Goal: Complete application form

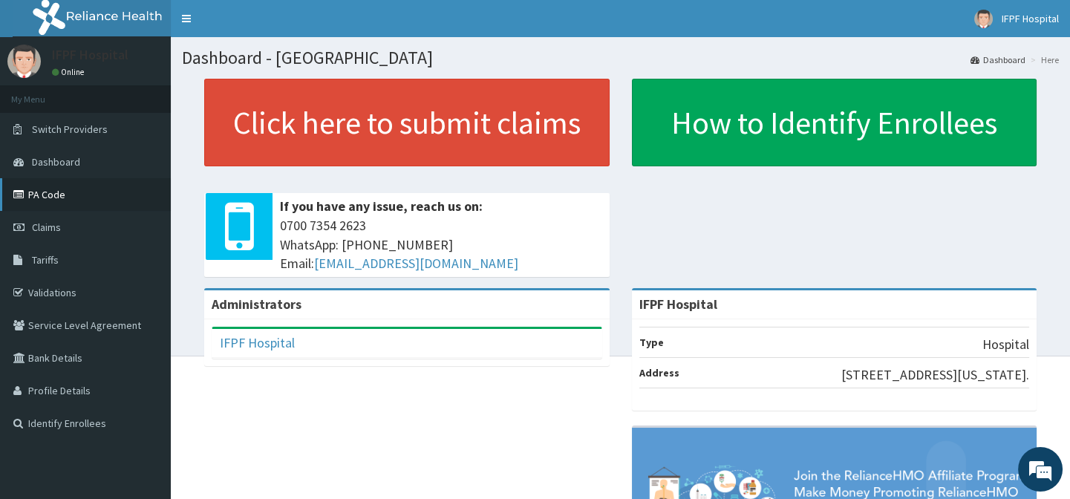
click at [56, 198] on link "PA Code" at bounding box center [85, 194] width 171 height 33
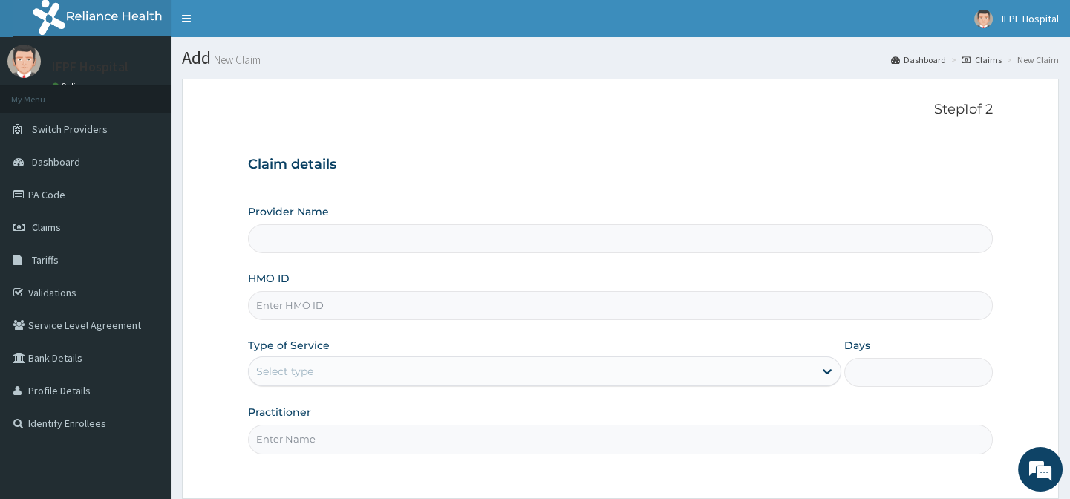
type input "IFPF Hospital"
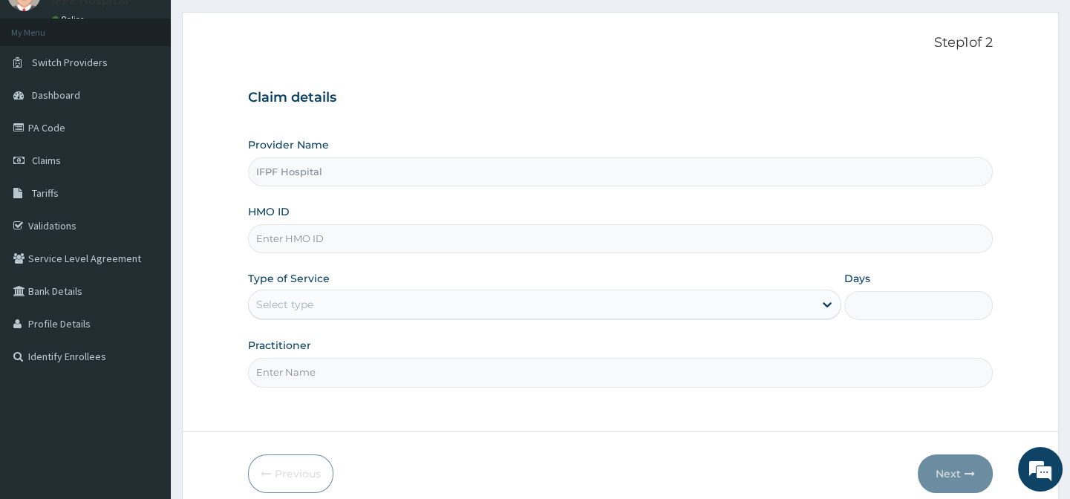
click at [274, 241] on input "HMO ID" at bounding box center [620, 238] width 744 height 29
paste input "KIG/10005/A"
type input "KIG/10005/A"
click at [288, 297] on div "Select type" at bounding box center [284, 304] width 57 height 15
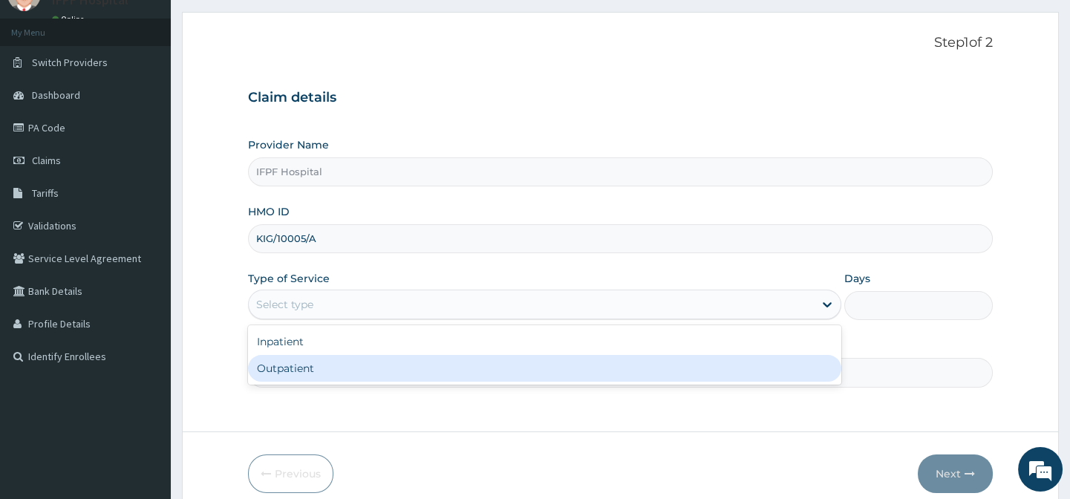
click at [287, 359] on div "Outpatient" at bounding box center [544, 368] width 593 height 27
type input "1"
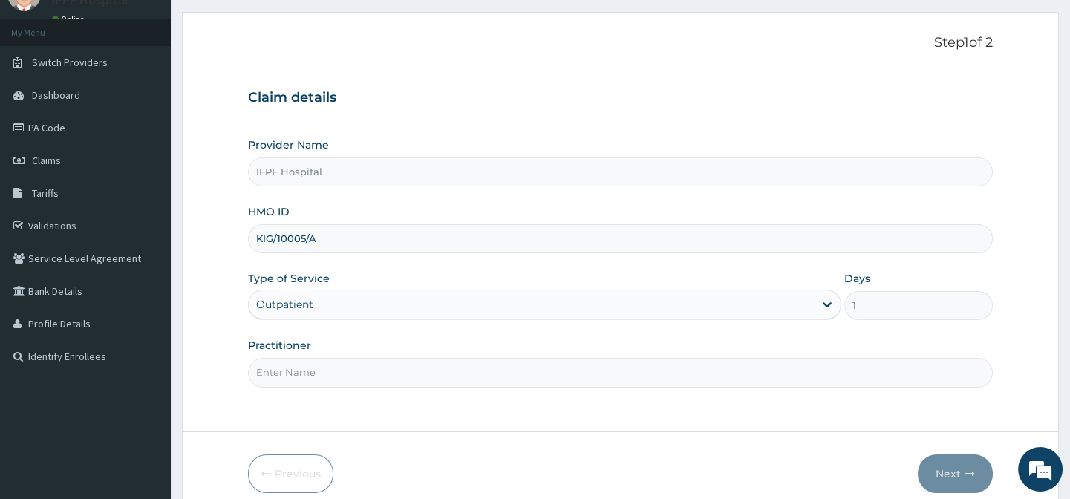
click at [287, 368] on input "Practitioner" at bounding box center [620, 372] width 744 height 29
type input "[PERSON_NAME]"
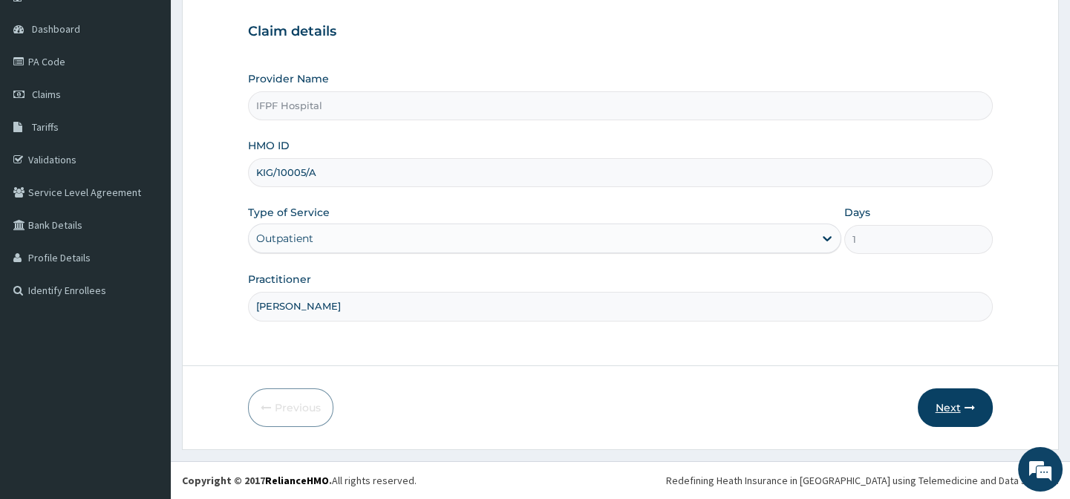
click at [936, 405] on button "Next" at bounding box center [955, 407] width 75 height 39
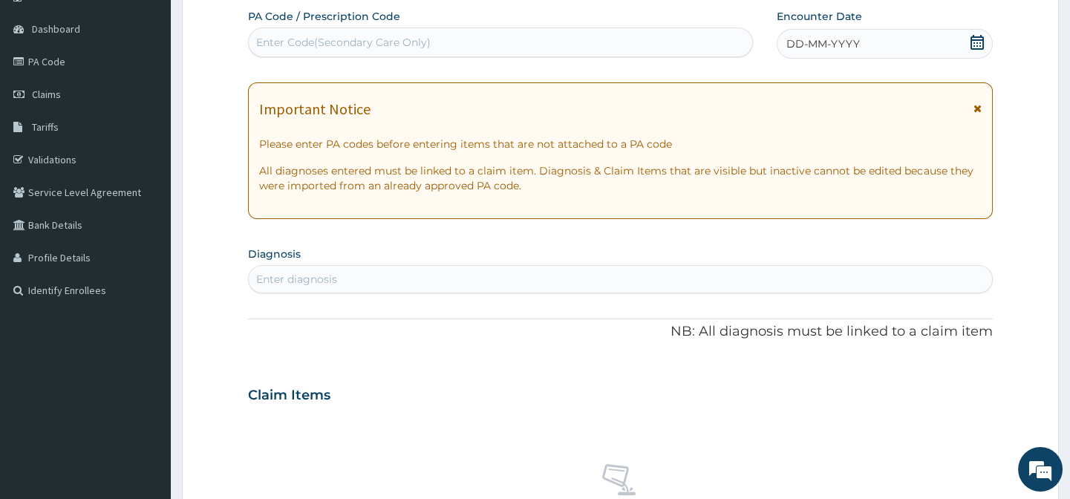
click at [281, 46] on div "Enter Code(Secondary Care Only)" at bounding box center [343, 42] width 174 height 15
type input "PA/05F92A"
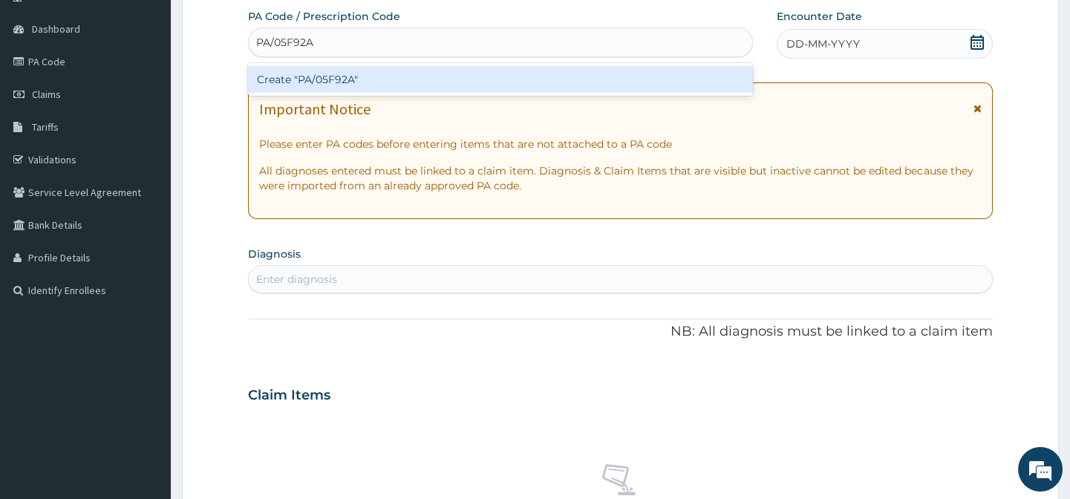
click at [283, 81] on div "Create "PA/05F92A"" at bounding box center [500, 79] width 504 height 27
